Goal: Information Seeking & Learning: Learn about a topic

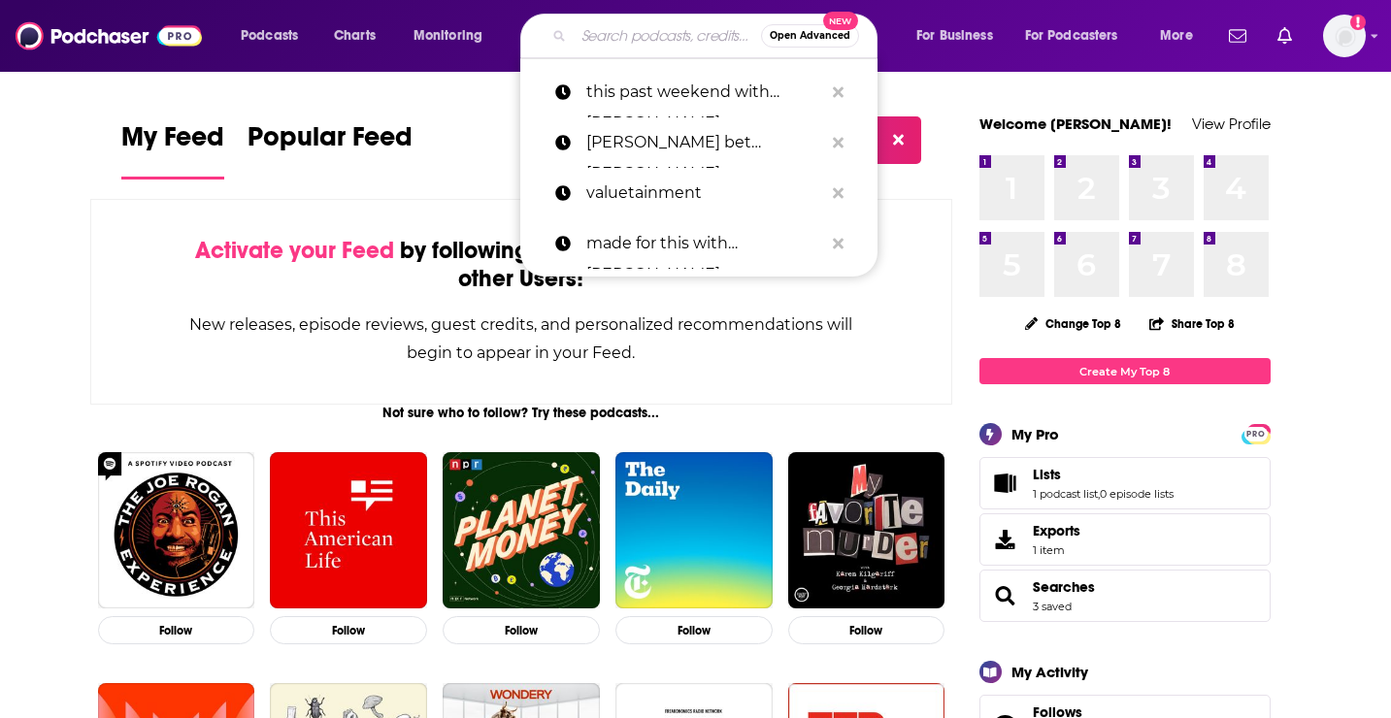
click at [636, 42] on input "Search podcasts, credits, & more..." at bounding box center [667, 35] width 187 height 31
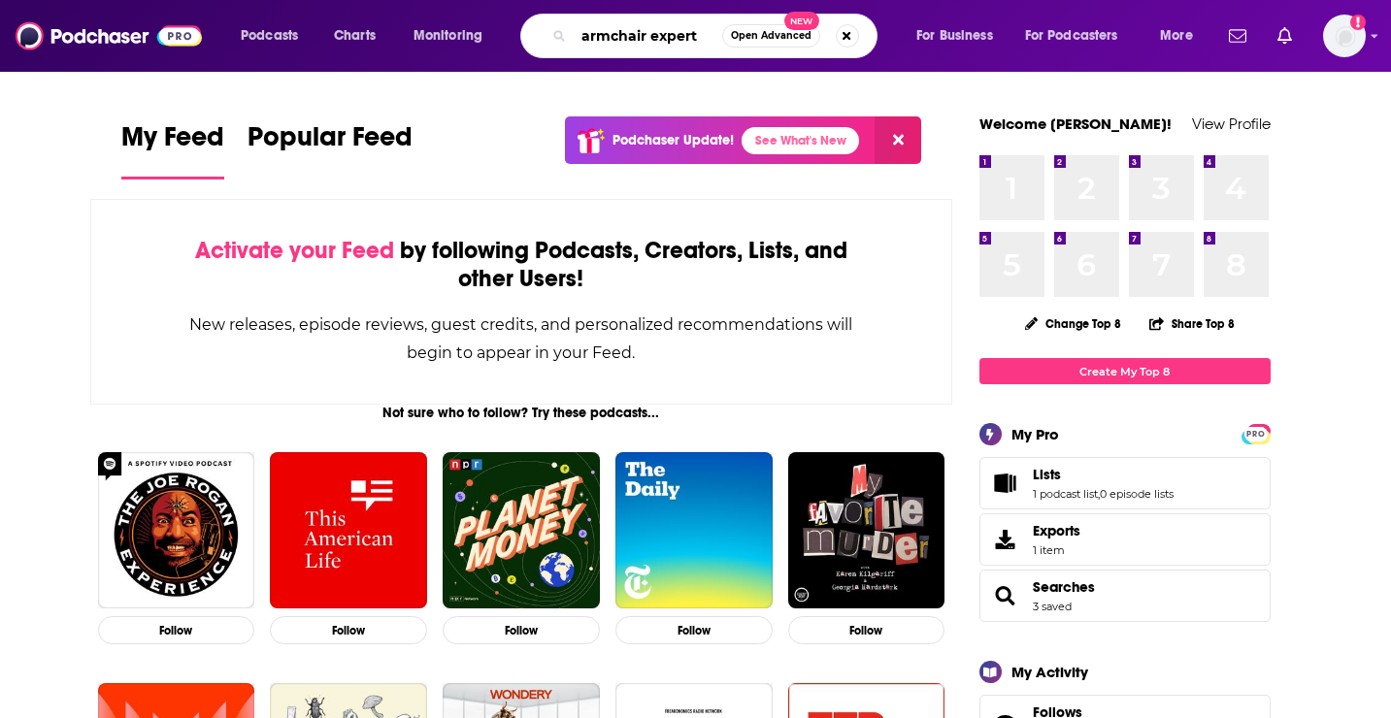
type input "armchair expert"
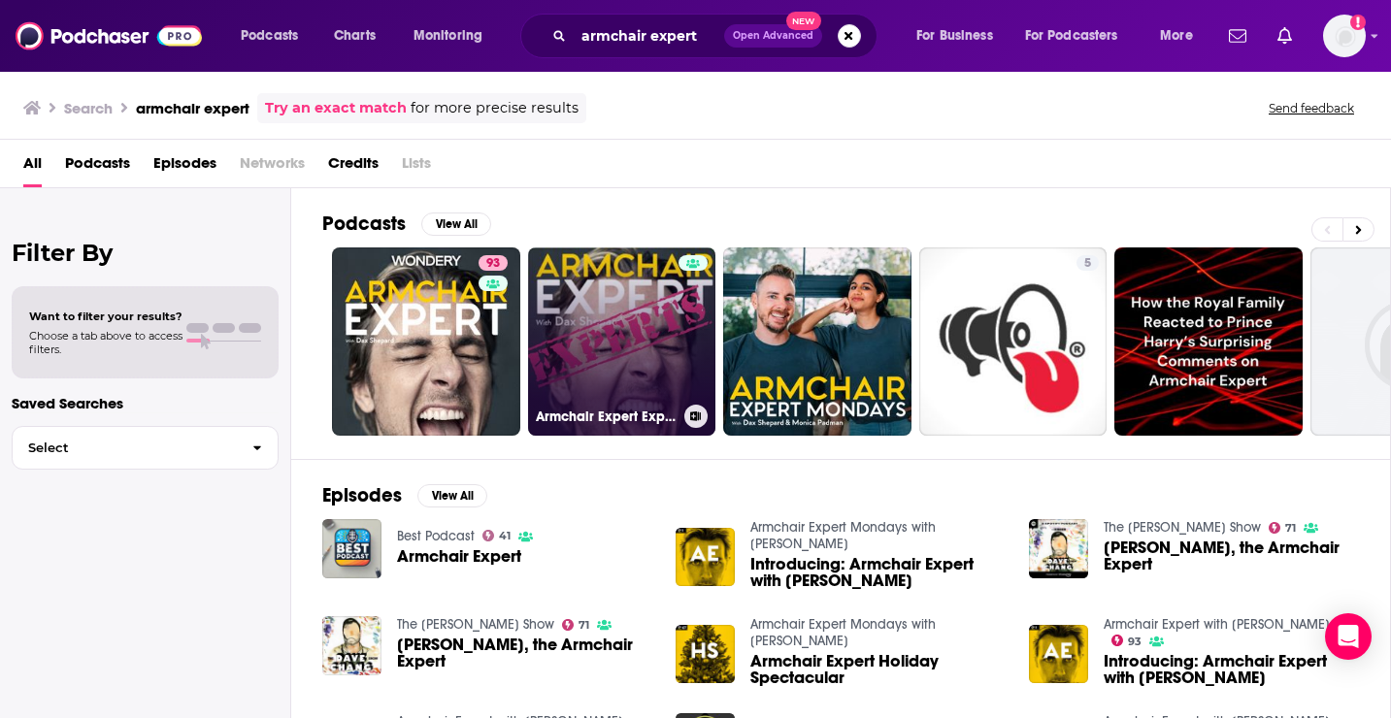
click at [600, 418] on h3 "Armchair Expert Experts" at bounding box center [606, 417] width 141 height 16
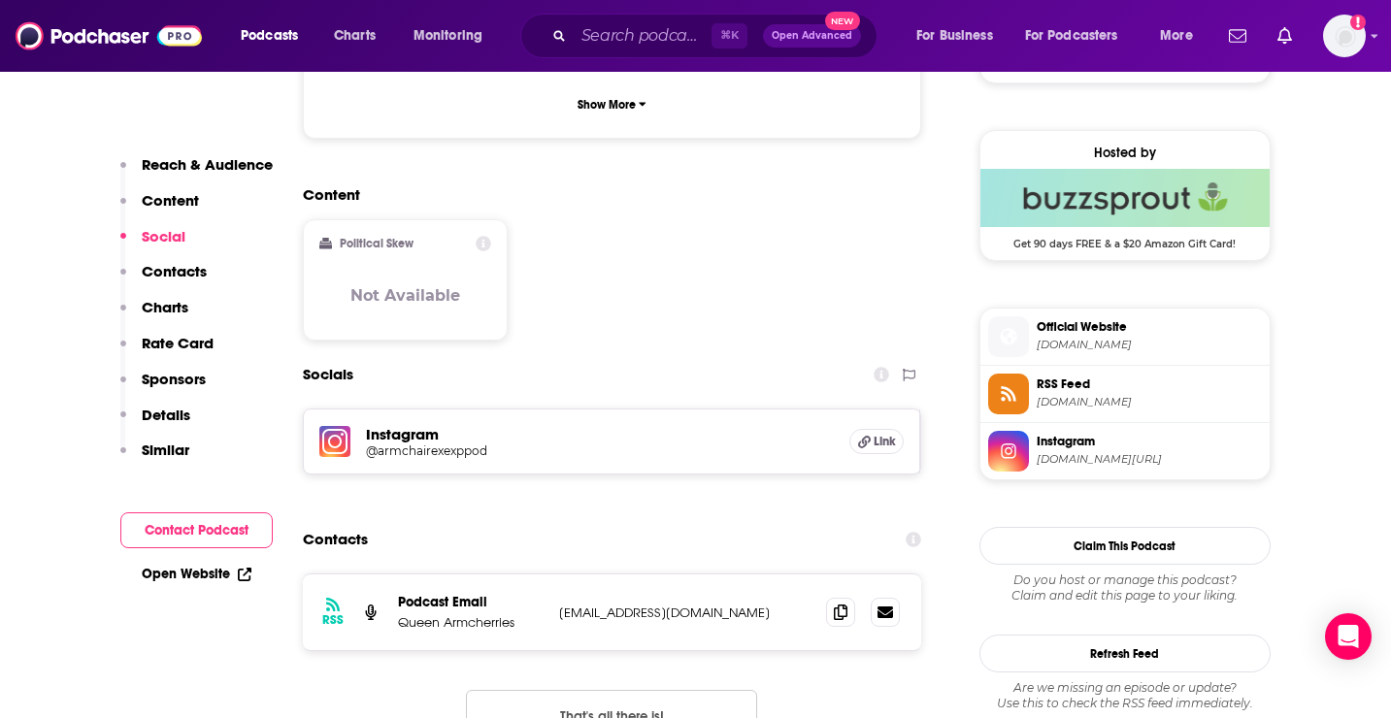
scroll to position [1515, 0]
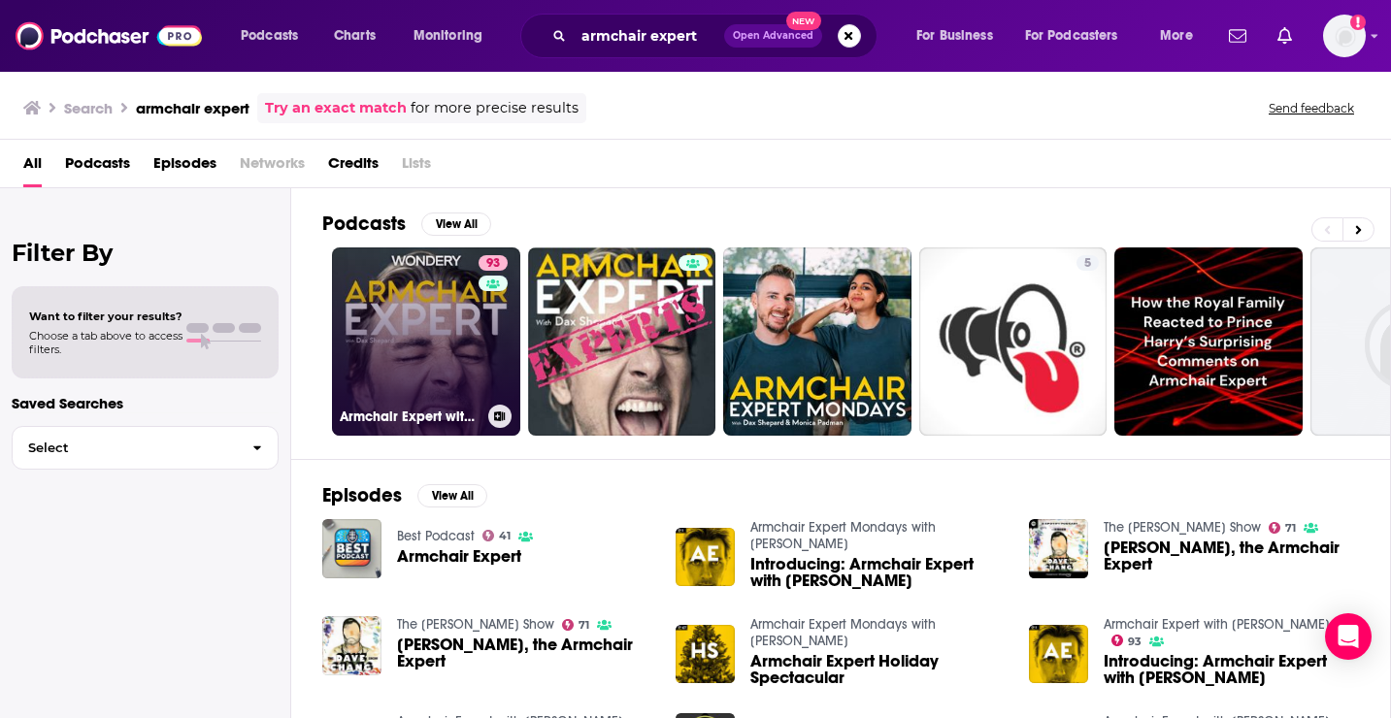
click at [402, 407] on div "Armchair Expert with [PERSON_NAME]" at bounding box center [426, 416] width 173 height 23
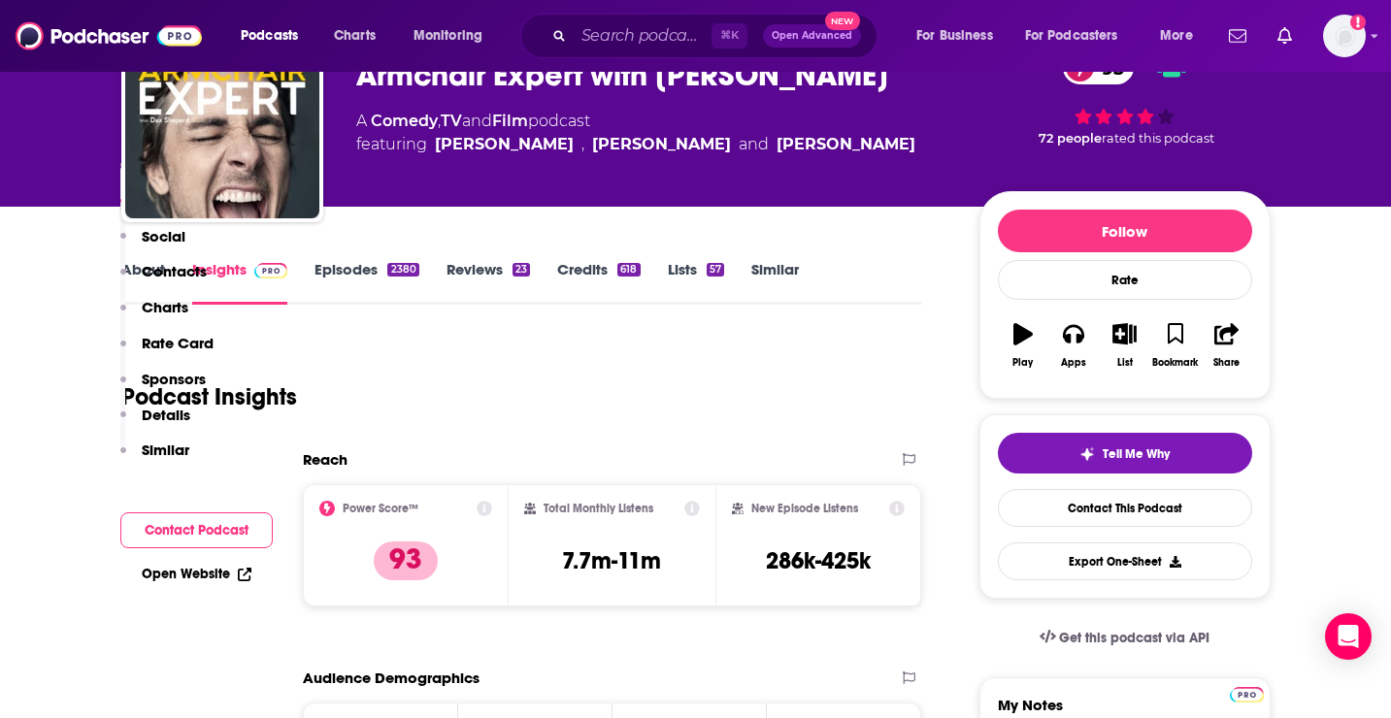
scroll to position [70, 0]
